Goal: Answer question/provide support

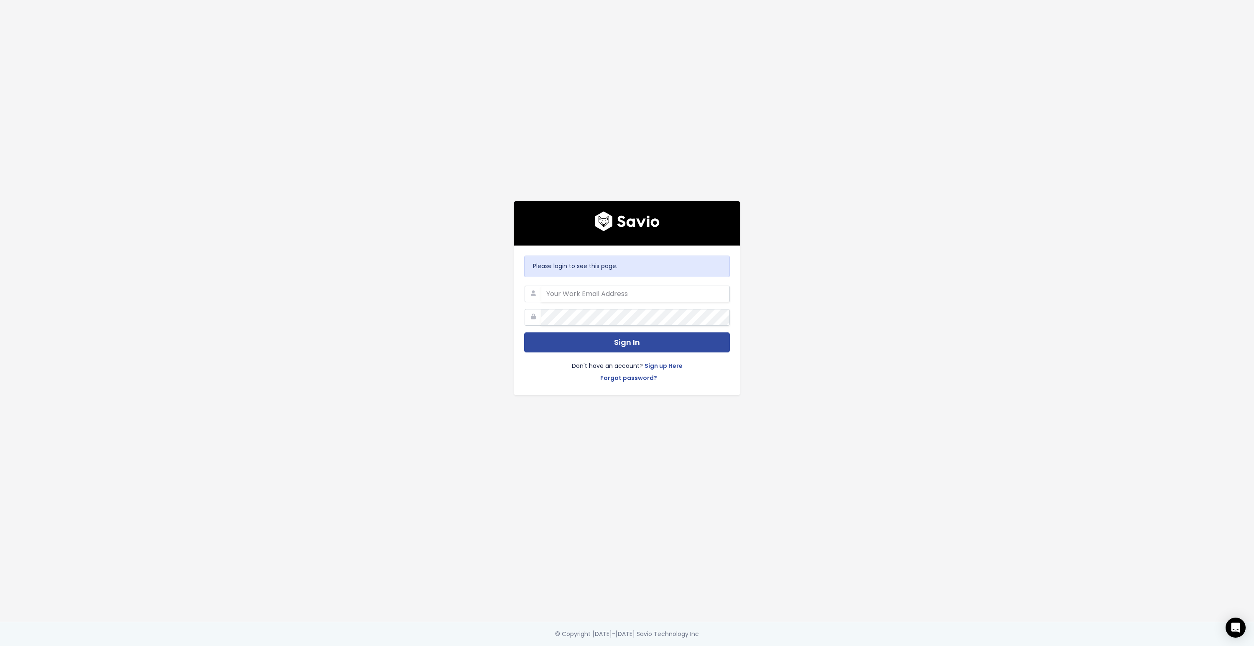
type input "dev@hole19golf.com"
click at [599, 340] on button "Sign In" at bounding box center [627, 343] width 206 height 20
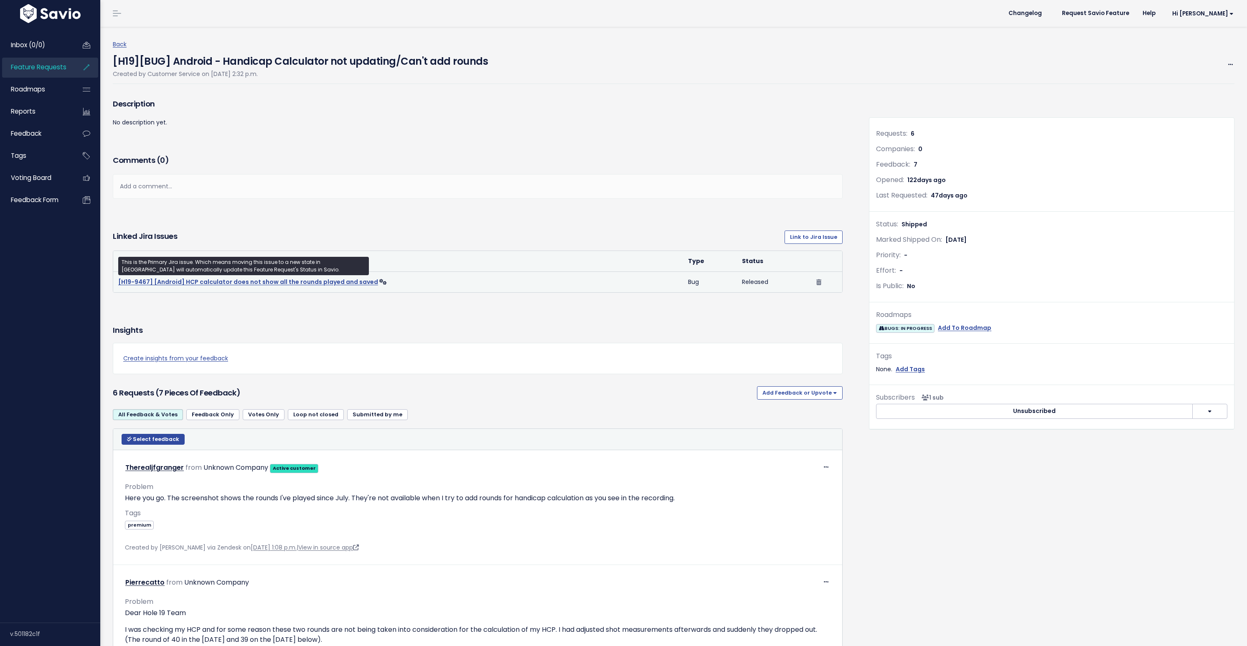
click at [283, 284] on link "[H19-9467] [Android] HCP calculator does not show all the rounds played and sav…" at bounding box center [248, 282] width 260 height 8
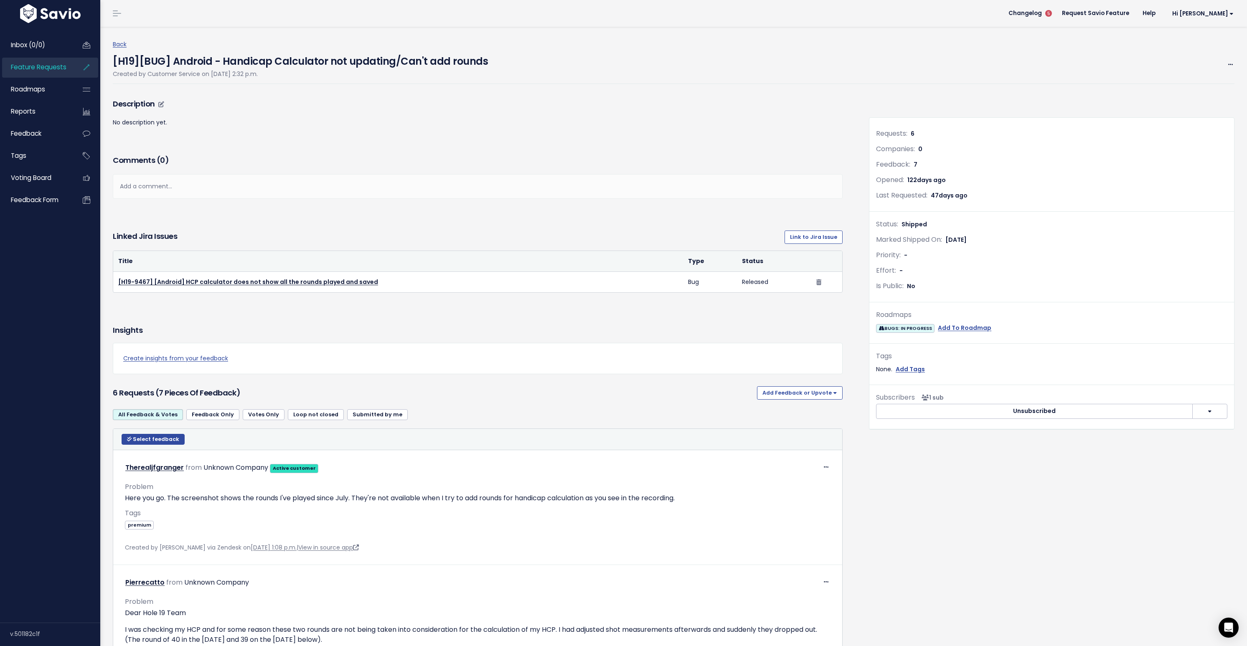
click at [520, 119] on p "No description yet." at bounding box center [478, 122] width 730 height 10
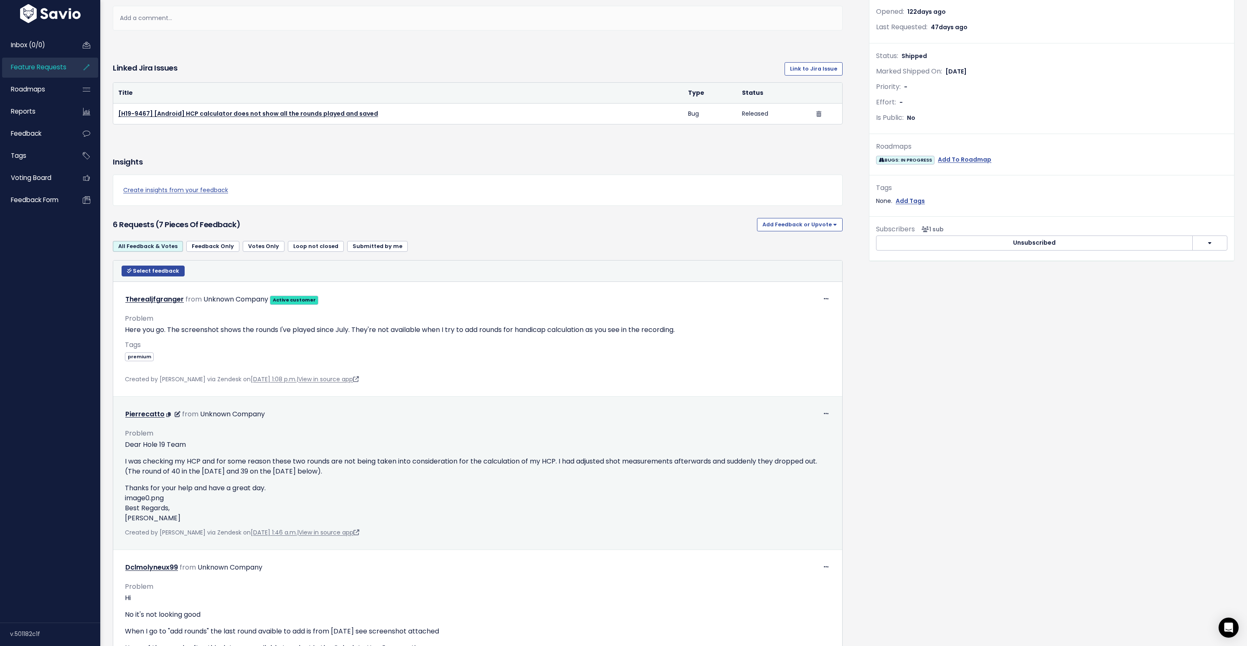
scroll to position [174, 0]
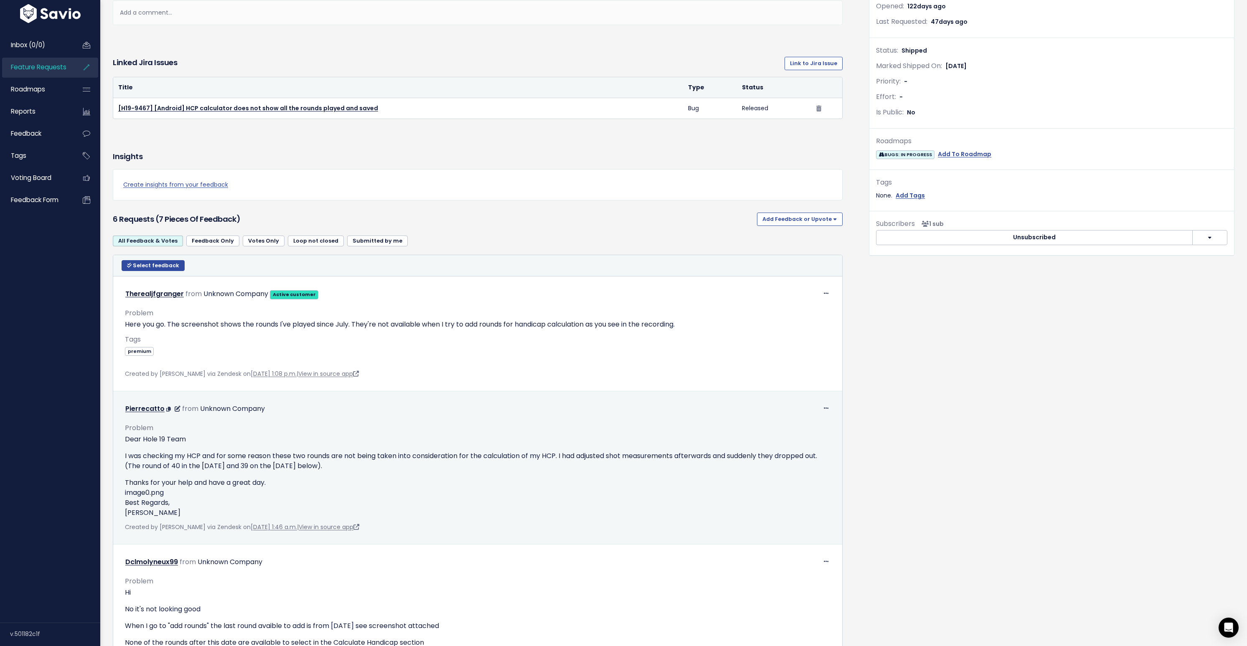
click at [159, 496] on p "Thanks for your help and have a great day. image0.png Best Regards, [PERSON_NAM…" at bounding box center [478, 498] width 706 height 40
click at [147, 504] on p "Thanks for your help and have a great day. image0.png Best Regards, [PERSON_NAM…" at bounding box center [478, 498] width 706 height 40
click at [311, 532] on link "View in source app" at bounding box center [329, 527] width 61 height 8
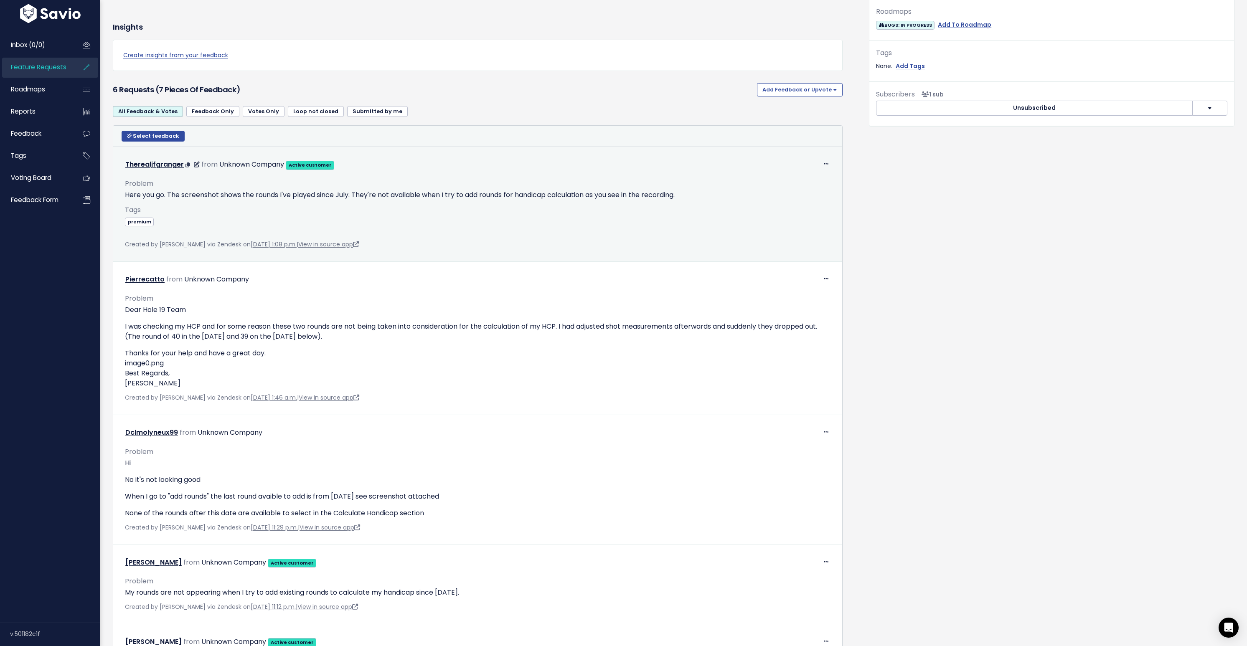
scroll to position [376, 0]
